Goal: Transaction & Acquisition: Purchase product/service

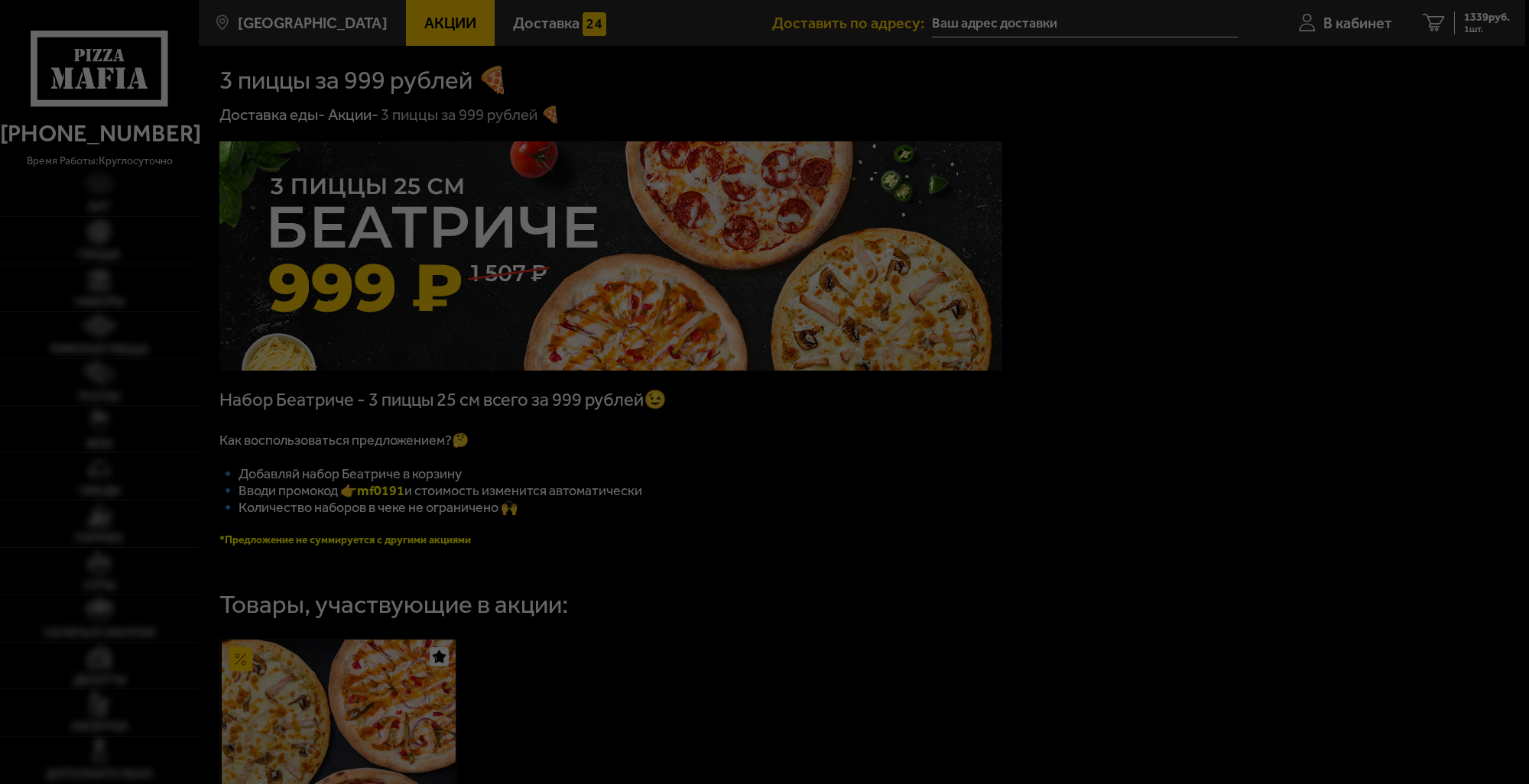
type input "[STREET_ADDRESS][PERSON_NAME]"
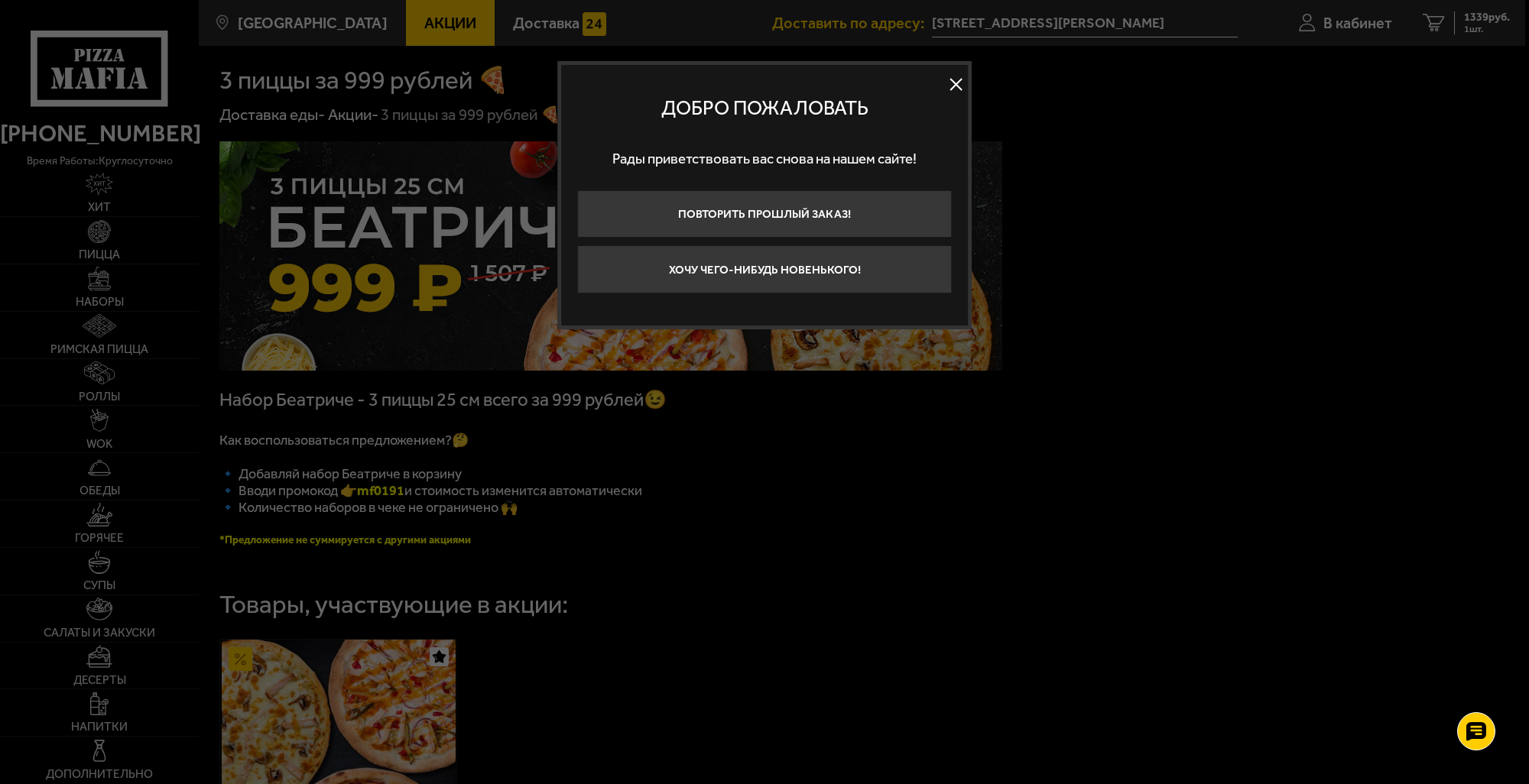
click at [957, 81] on button at bounding box center [957, 84] width 23 height 23
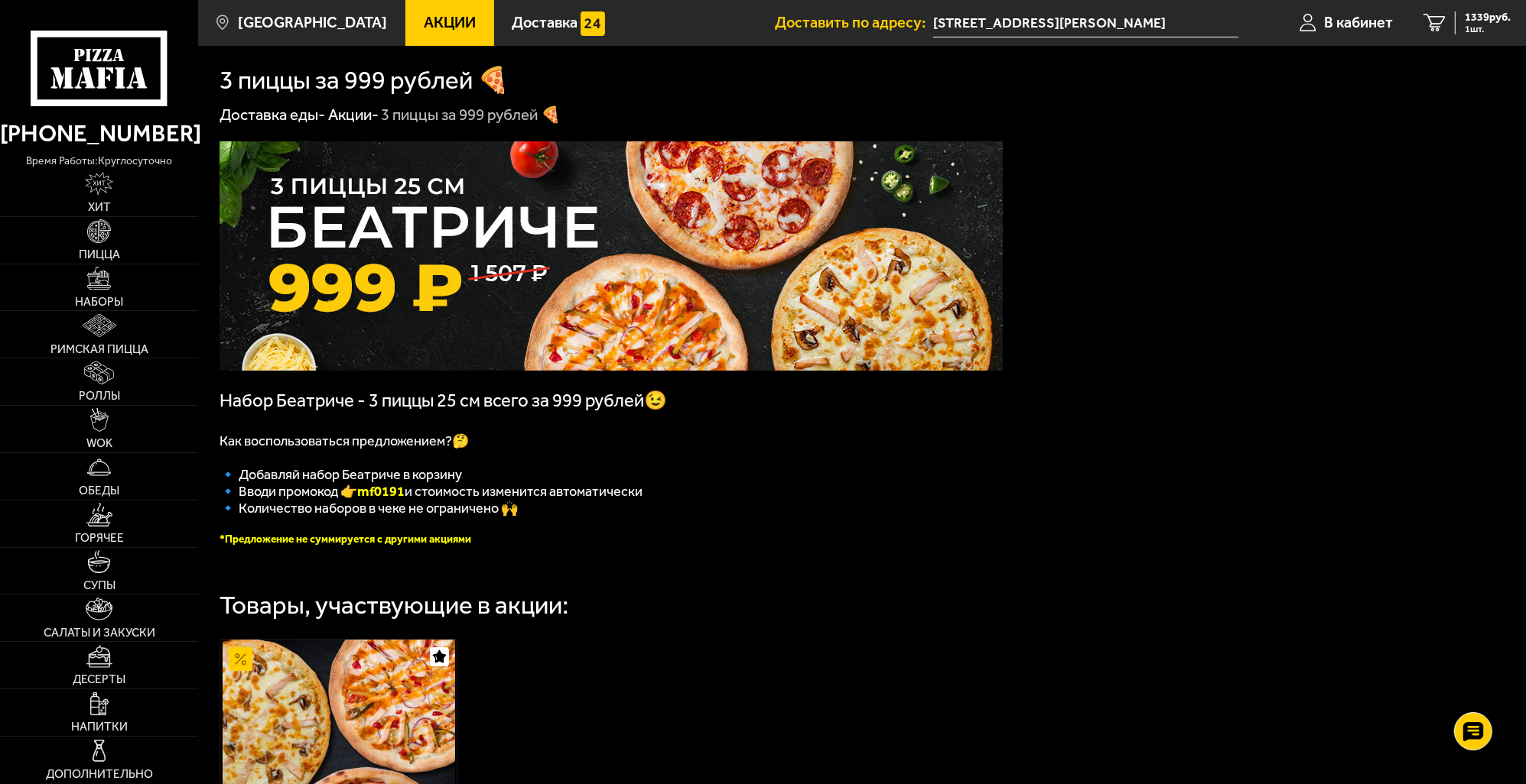
click at [1123, 21] on input "[STREET_ADDRESS][PERSON_NAME]" at bounding box center [1085, 23] width 305 height 29
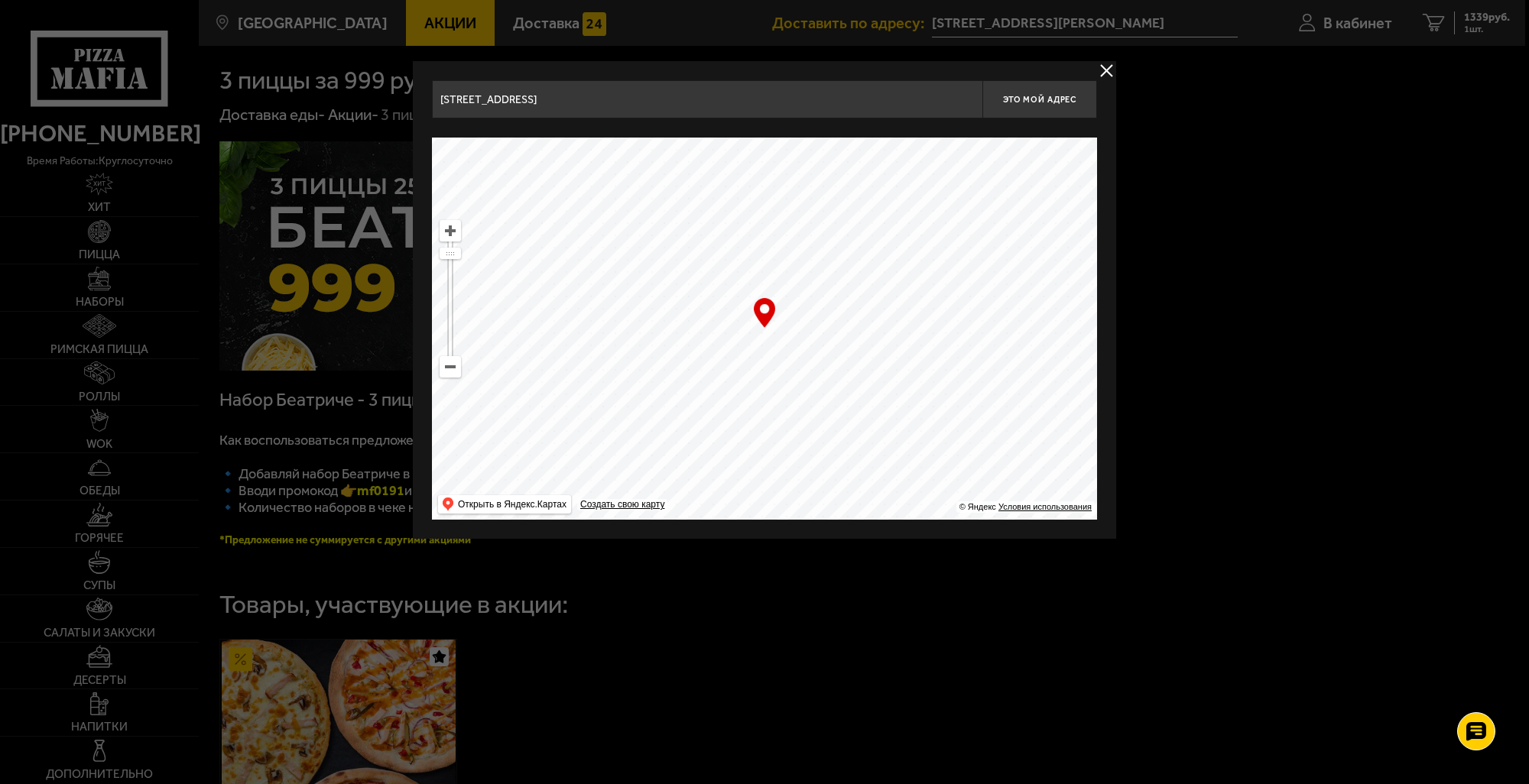
click at [764, 315] on div "… © Яндекс Условия использования Открыть в Яндекс.Картах Создать свою карту" at bounding box center [764, 328] width 665 height 382
click at [1040, 97] on span "Это мой адрес" at bounding box center [1040, 99] width 73 height 10
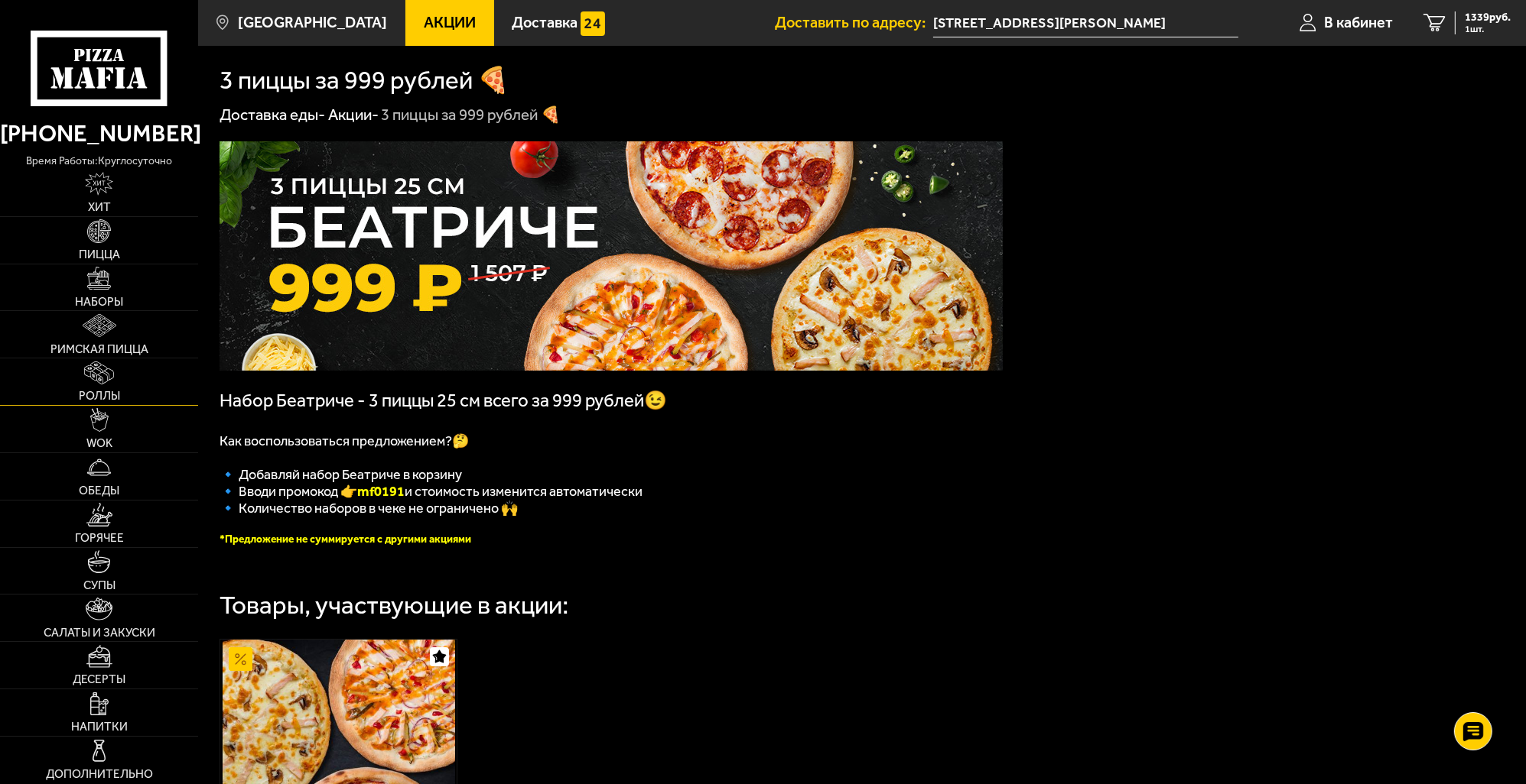
click at [99, 380] on img at bounding box center [99, 373] width 30 height 23
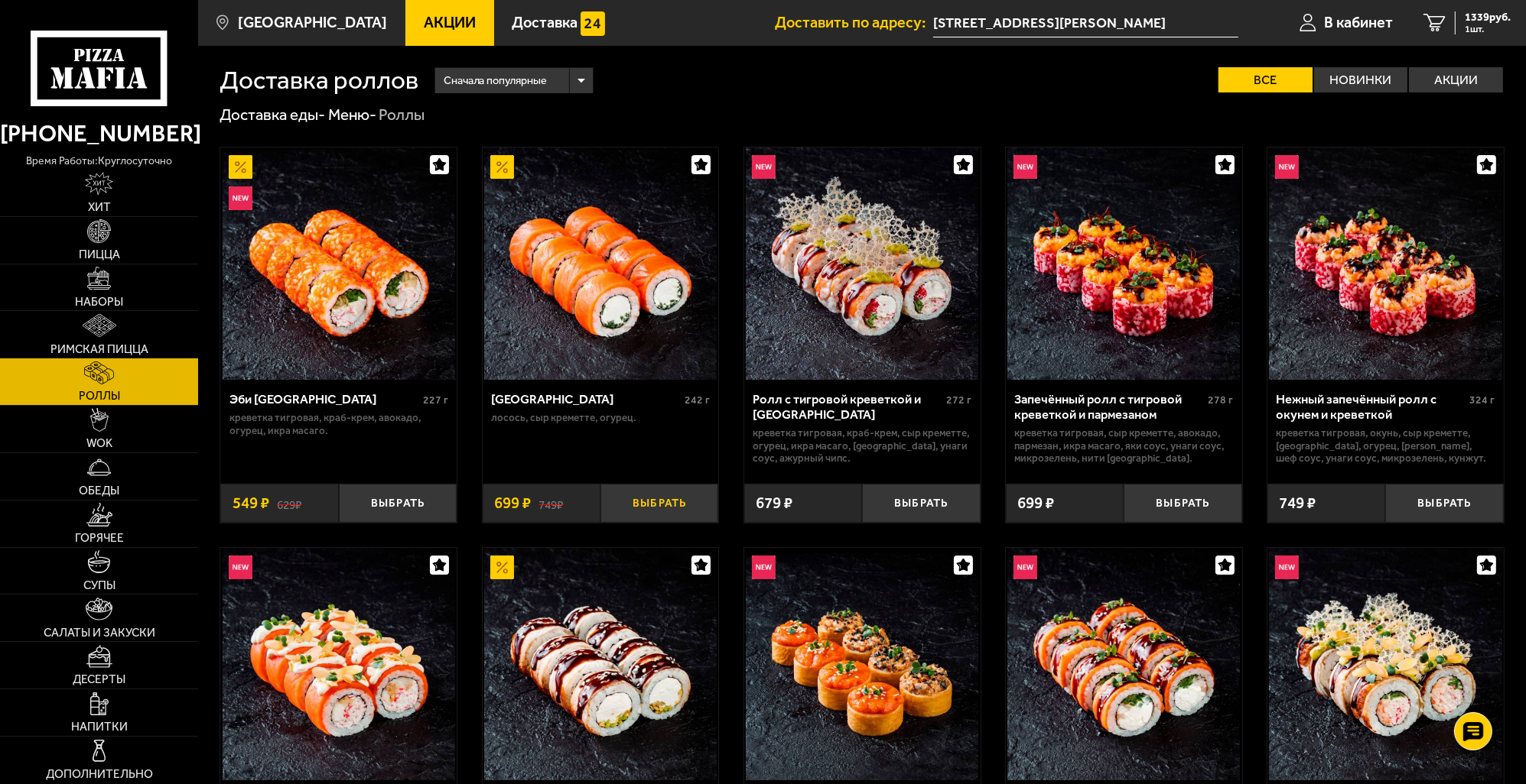
click at [679, 503] on button "Выбрать" at bounding box center [660, 504] width 118 height 39
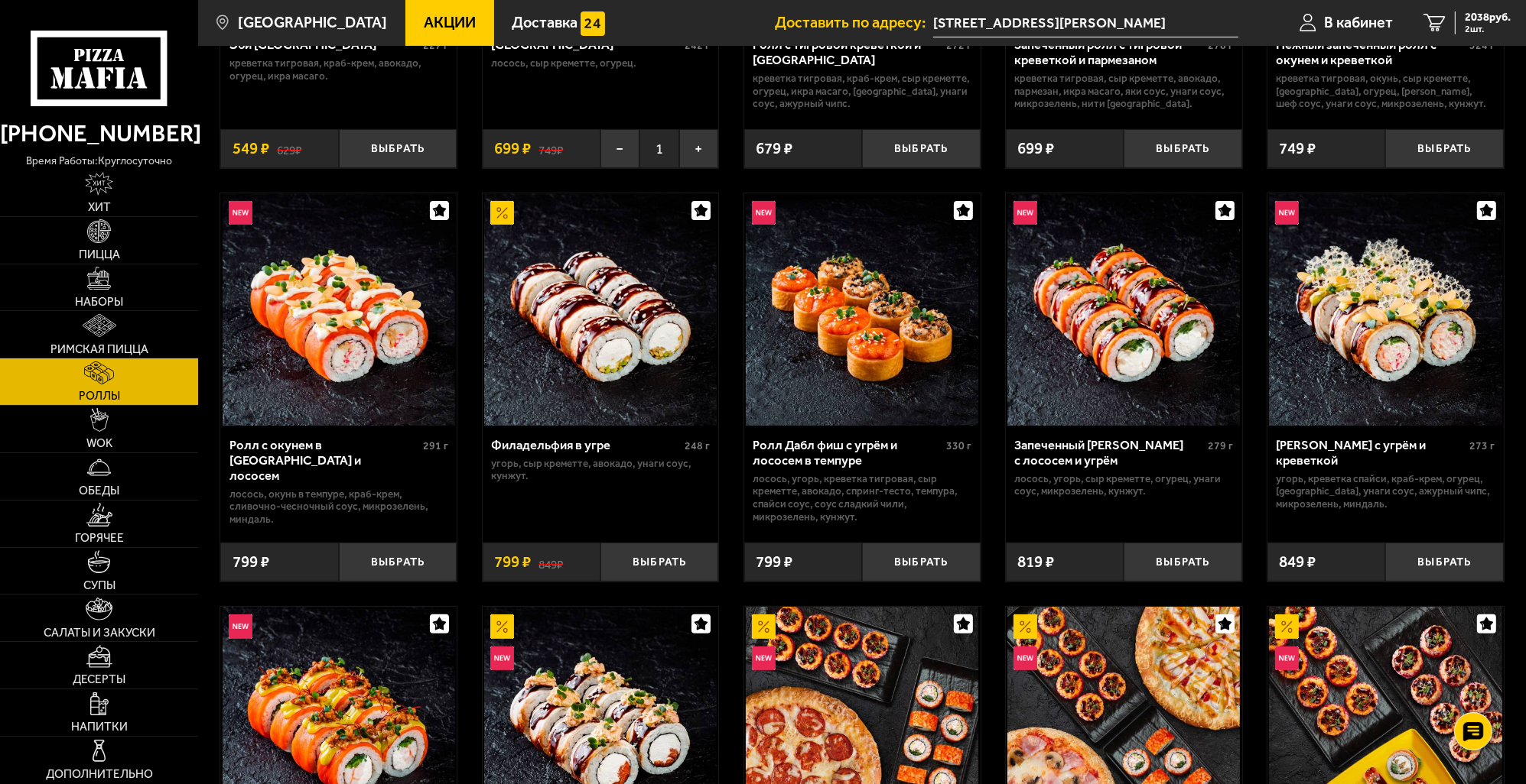
scroll to position [611, 0]
